Goal: Information Seeking & Learning: Understand process/instructions

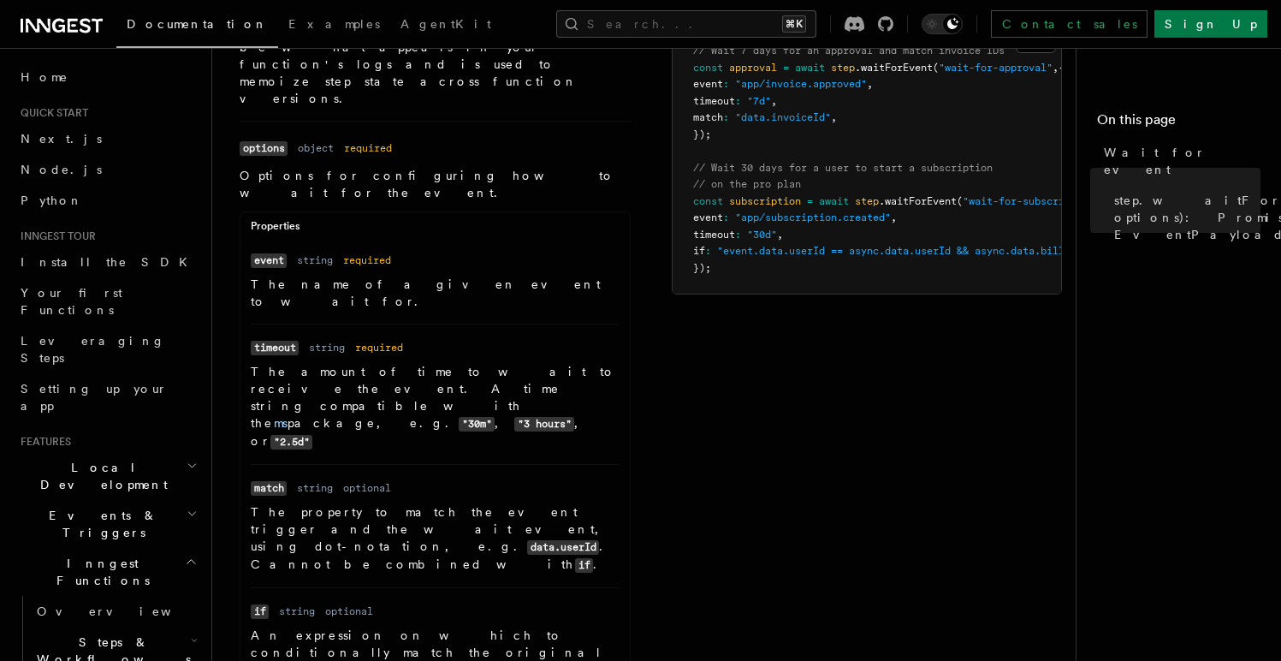
scroll to position [212, 0]
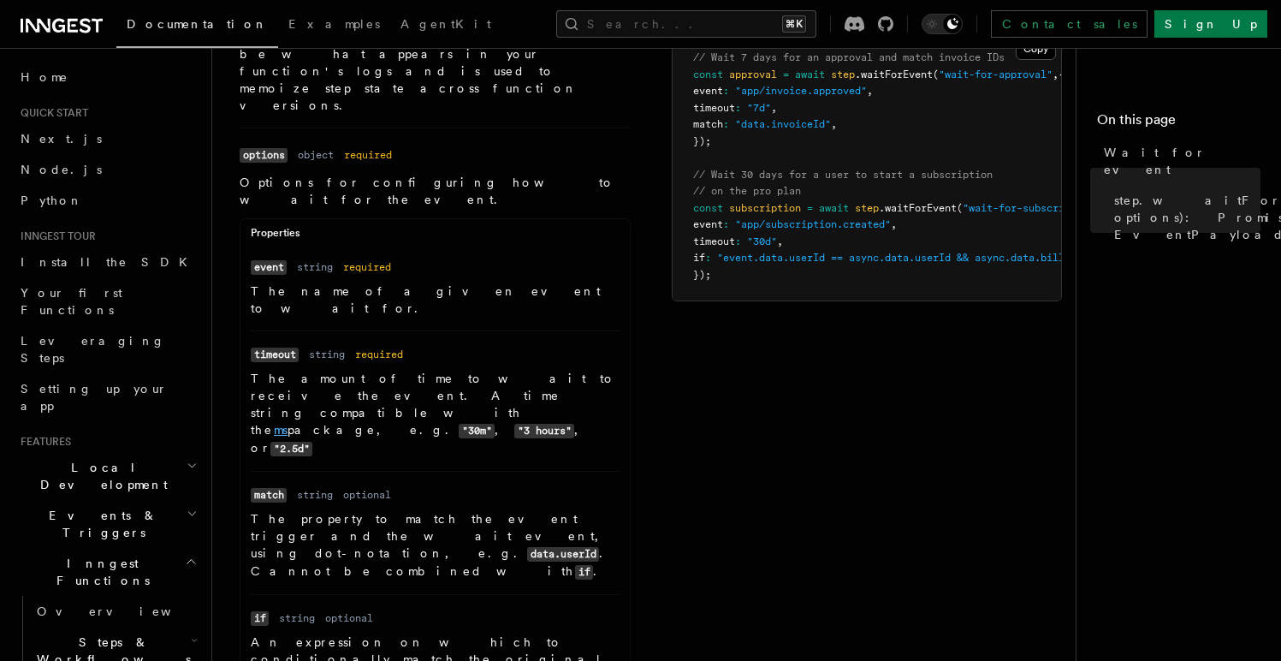
click at [288, 423] on link "ms" at bounding box center [281, 430] width 14 height 14
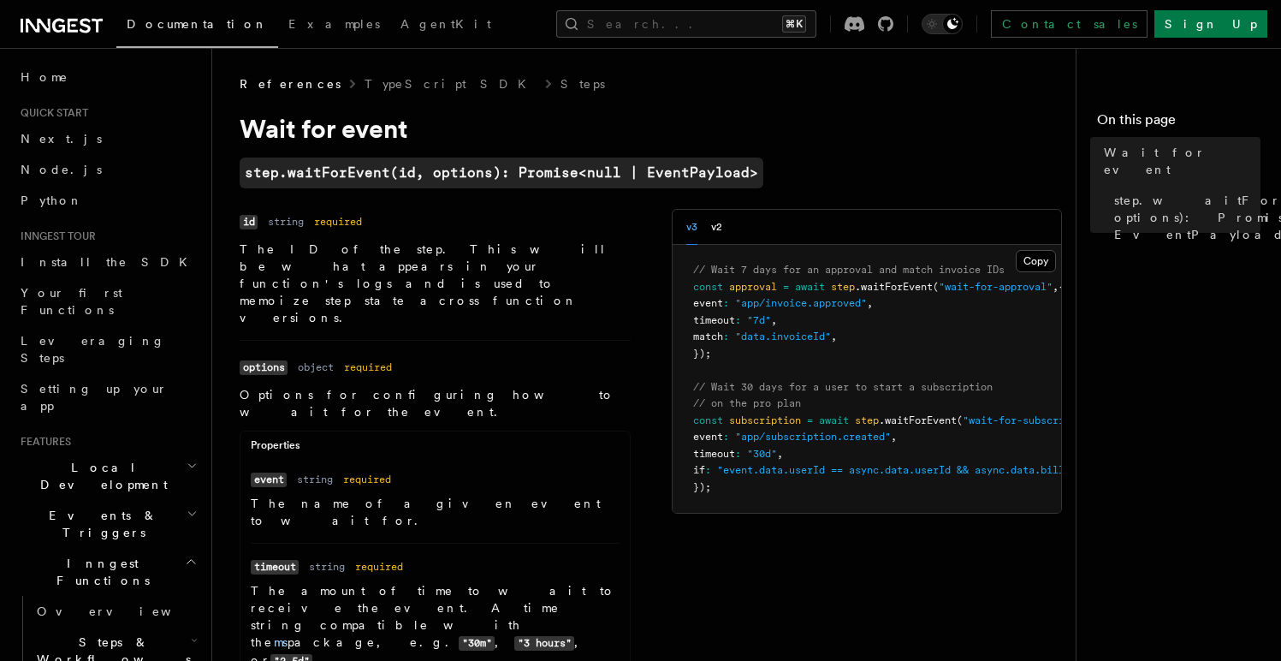
scroll to position [26, 0]
